Goal: Obtain resource: Obtain resource

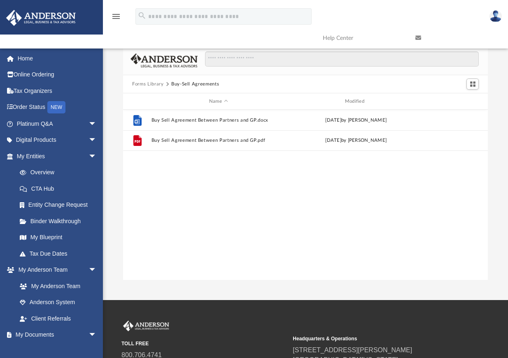
scroll to position [181, 358]
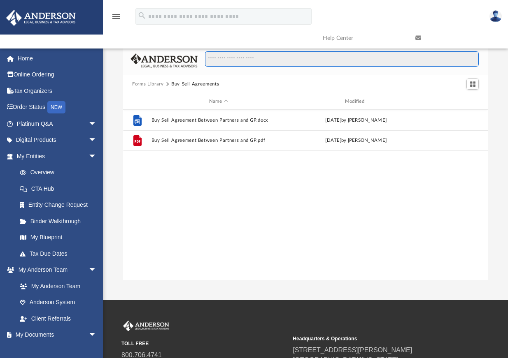
click at [226, 59] on input "Search files and folders" at bounding box center [342, 59] width 274 height 16
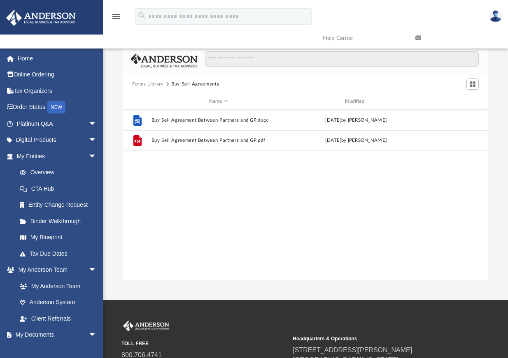
click at [147, 84] on button "Forms Library" at bounding box center [147, 84] width 31 height 7
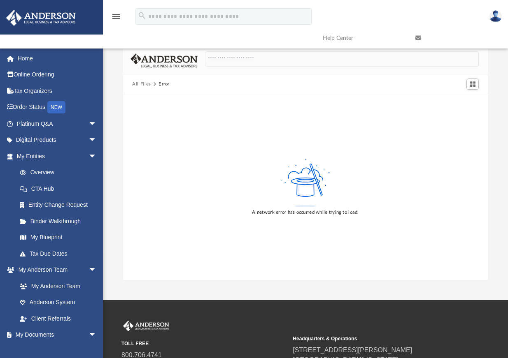
click at [136, 85] on button "All Files" at bounding box center [141, 84] width 19 height 7
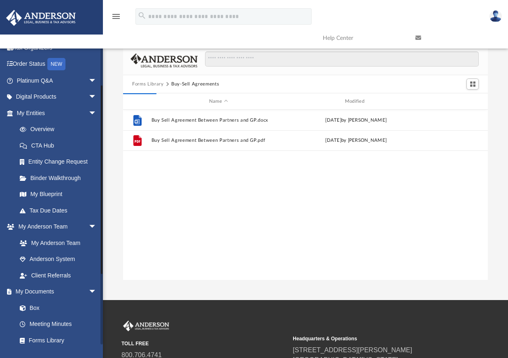
scroll to position [123, 0]
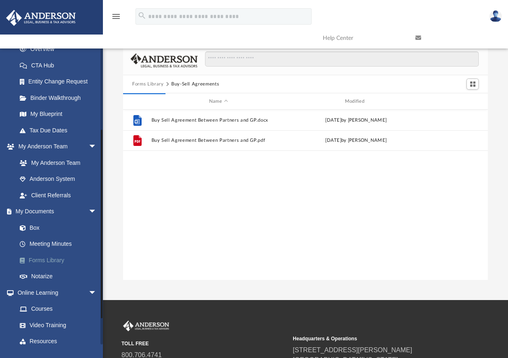
click at [41, 255] on link "Forms Library" at bounding box center [60, 260] width 97 height 16
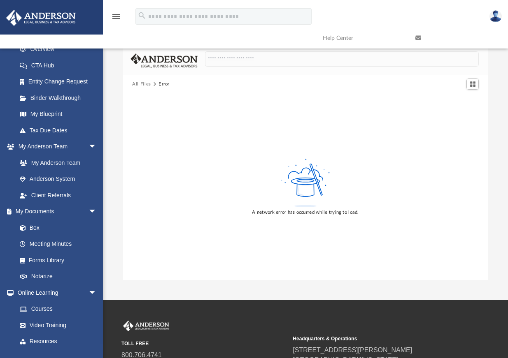
click at [49, 16] on img at bounding box center [41, 18] width 74 height 16
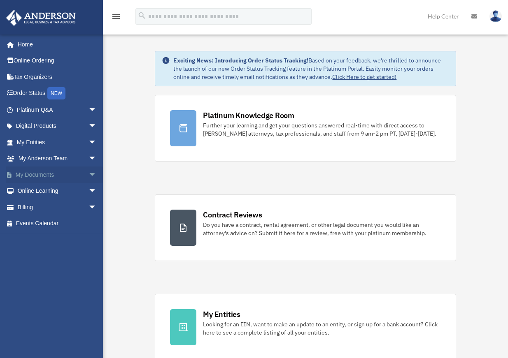
click at [57, 176] on link "My Documents arrow_drop_down" at bounding box center [57, 175] width 103 height 16
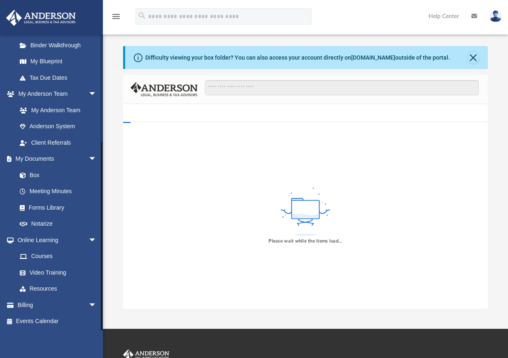
scroll to position [163, 0]
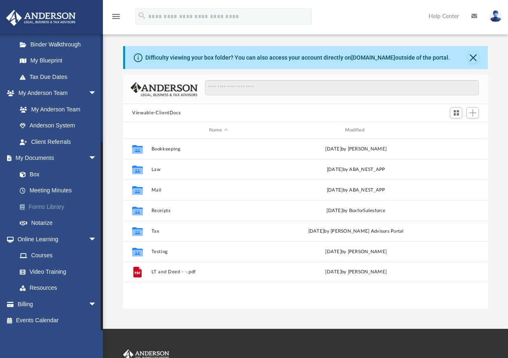
click at [47, 204] on link "Forms Library" at bounding box center [60, 207] width 97 height 16
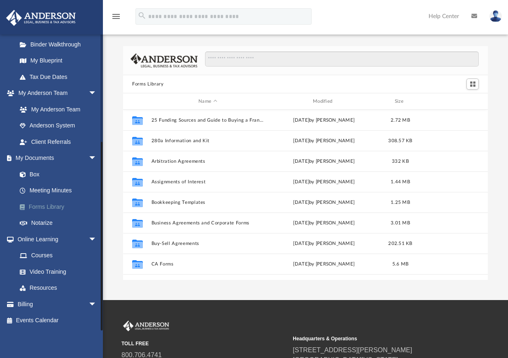
scroll to position [181, 358]
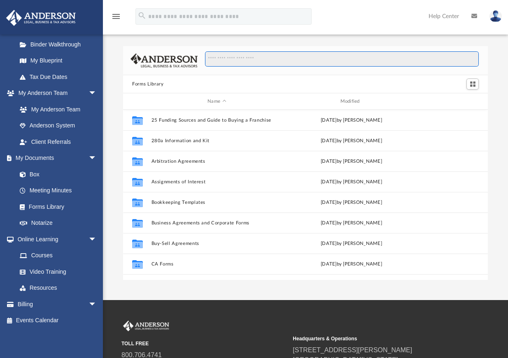
click at [245, 60] on input "Search files and folders" at bounding box center [342, 59] width 274 height 16
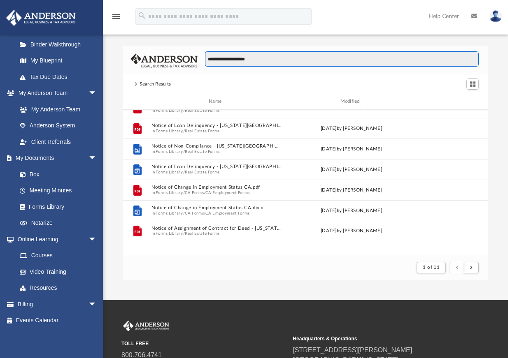
scroll to position [0, 0]
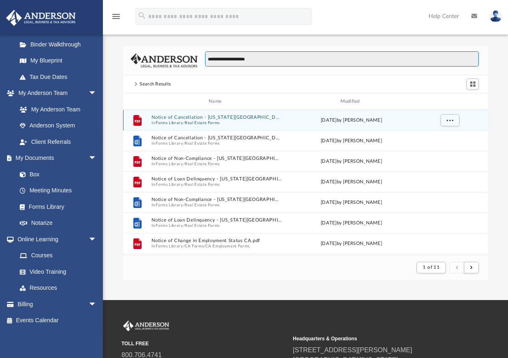
type input "**********"
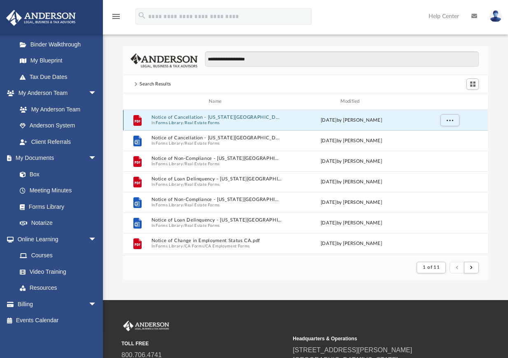
click at [175, 117] on button "Notice of Cancellation - [US_STATE][GEOGRAPHIC_DATA]pdf" at bounding box center [216, 117] width 131 height 5
